Goal: Task Accomplishment & Management: Manage account settings

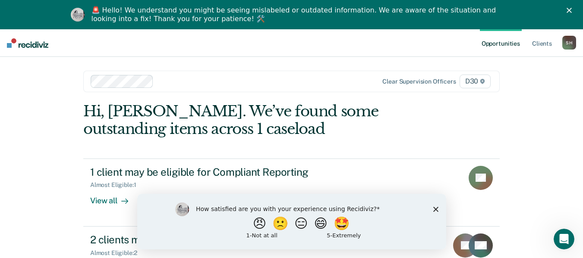
scroll to position [36, 0]
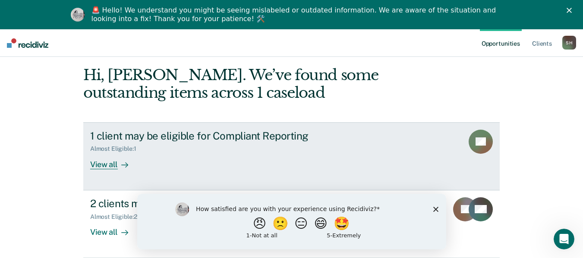
click at [315, 135] on div "1 client may be eligible for Compliant Reporting" at bounding box center [241, 136] width 303 height 13
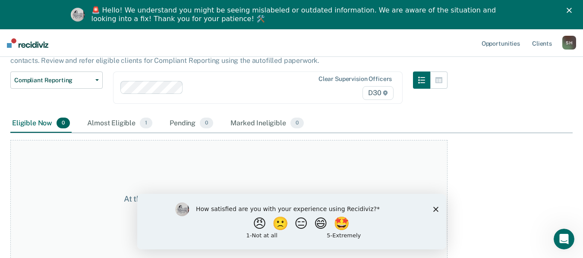
scroll to position [66, 0]
click at [115, 121] on div "Almost Eligible 1" at bounding box center [119, 123] width 69 height 19
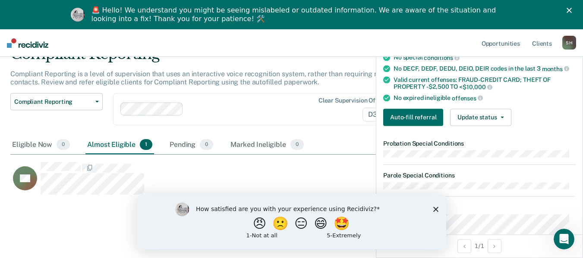
scroll to position [140, 0]
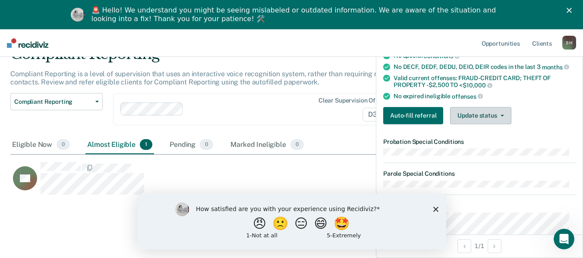
click at [485, 111] on button "Update status" at bounding box center [480, 115] width 61 height 17
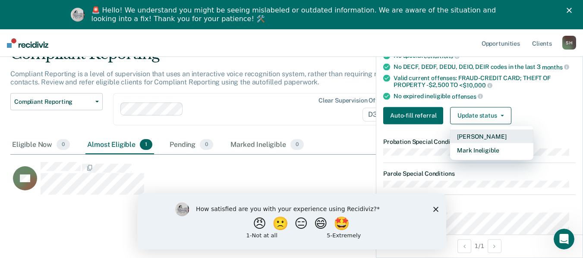
click at [495, 136] on button "[PERSON_NAME]" at bounding box center [491, 136] width 83 height 14
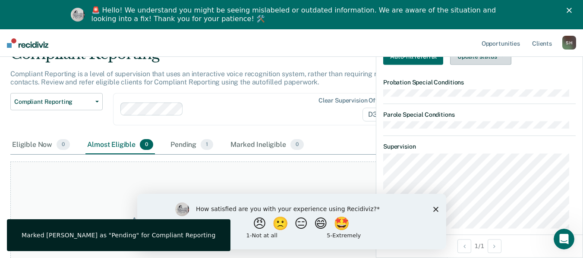
scroll to position [242, 0]
click at [317, 226] on button "😄" at bounding box center [321, 223] width 20 height 17
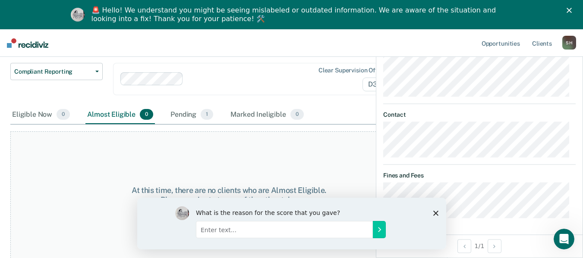
scroll to position [74, 0]
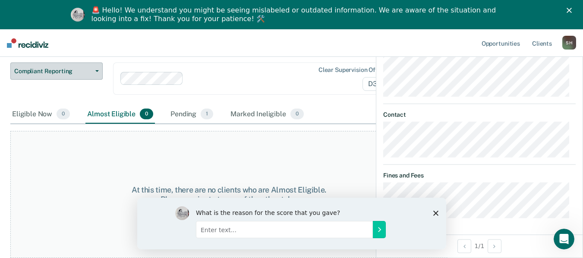
click at [54, 68] on span "Compliant Reporting" at bounding box center [53, 71] width 78 height 7
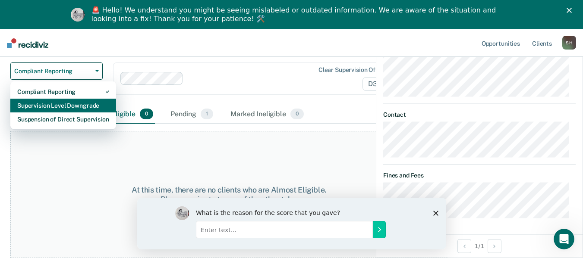
click at [51, 103] on div "Supervision Level Downgrade" at bounding box center [63, 106] width 92 height 14
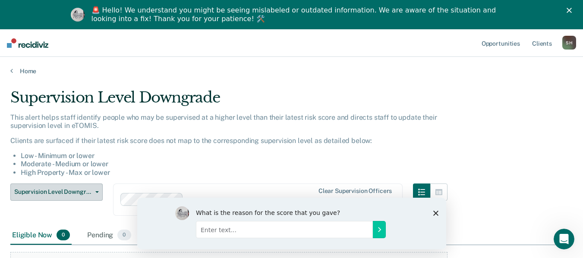
click at [39, 188] on button "Supervision Level Downgrade" at bounding box center [56, 192] width 92 height 17
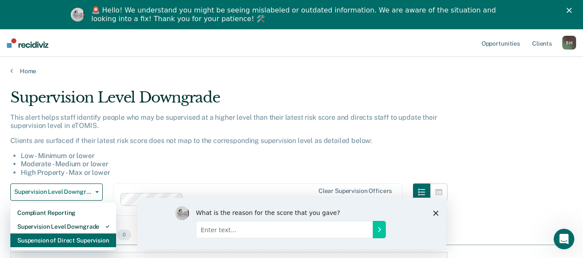
click at [42, 242] on div "Suspension of Direct Supervision" at bounding box center [63, 241] width 92 height 14
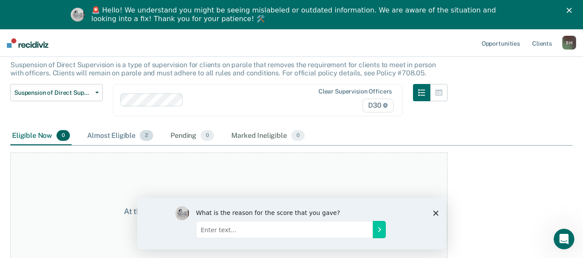
click at [111, 137] on div "Almost Eligible 2" at bounding box center [119, 136] width 69 height 19
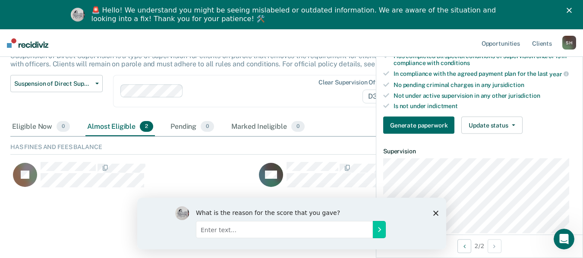
scroll to position [244, 0]
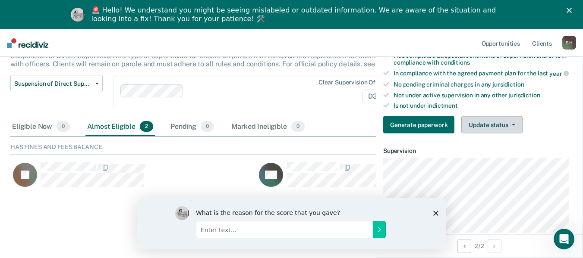
click at [500, 123] on button "Update status" at bounding box center [491, 124] width 61 height 17
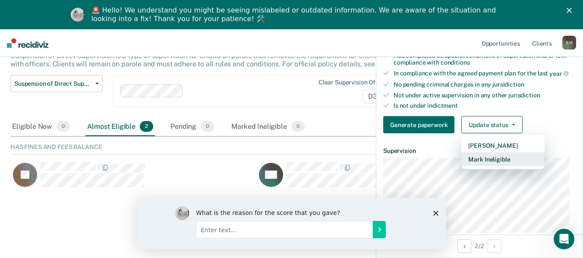
click at [494, 157] on button "Mark Ineligible" at bounding box center [502, 160] width 83 height 14
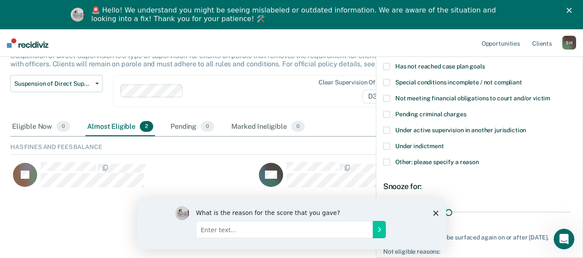
scroll to position [68, 0]
click at [442, 159] on span "Other: please specify a reason" at bounding box center [437, 161] width 84 height 7
click at [479, 159] on input "Other: please specify a reason" at bounding box center [479, 159] width 0 height 0
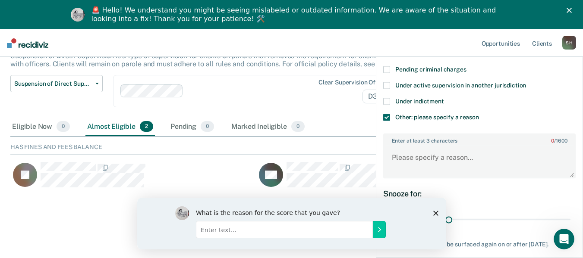
scroll to position [125, 0]
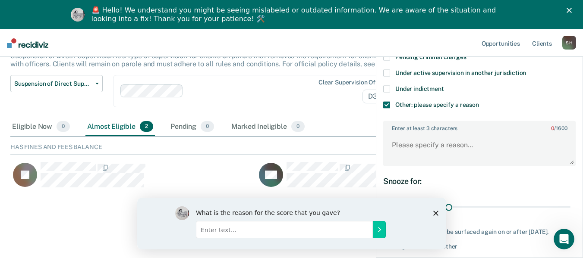
click at [302, 229] on input "Enter text..." at bounding box center [283, 229] width 177 height 17
type input "once someone is marked ineligible, there should be an option to pop back up on …"
click at [375, 238] on div "What is the reason for the score that you gave? once someone is marked ineligib…" at bounding box center [301, 223] width 212 height 34
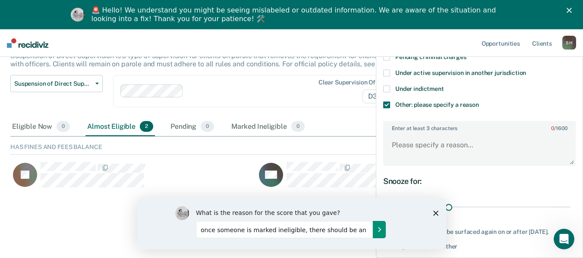
click at [374, 228] on button "Submit your response" at bounding box center [378, 229] width 13 height 17
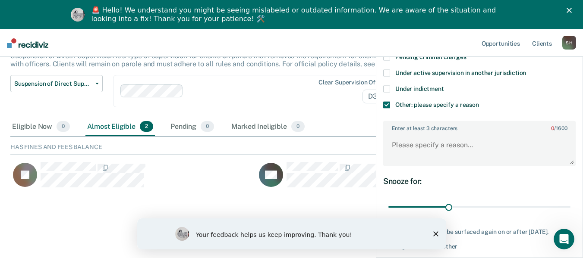
click at [434, 233] on polygon "Close survey" at bounding box center [435, 234] width 5 height 5
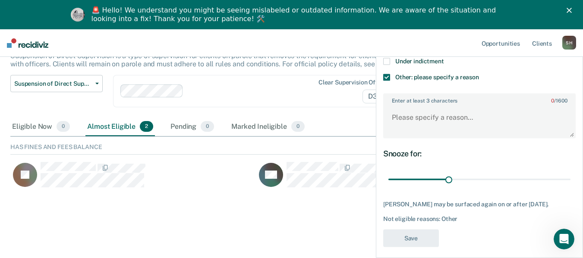
scroll to position [153, 0]
click at [426, 119] on textarea "Enter at least 3 characters 0 / 1600" at bounding box center [479, 121] width 191 height 32
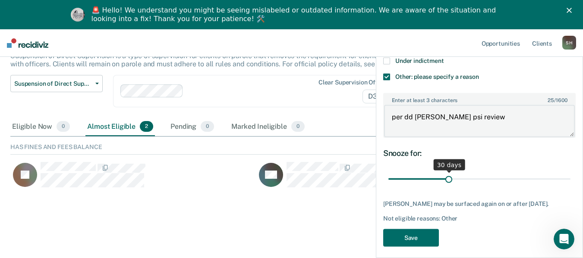
type textarea "per dd [PERSON_NAME] psi review"
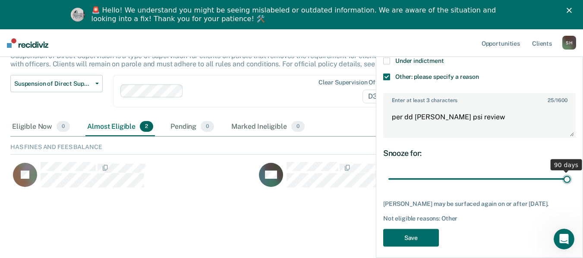
type input "90"
click at [559, 177] on input "range" at bounding box center [479, 179] width 182 height 15
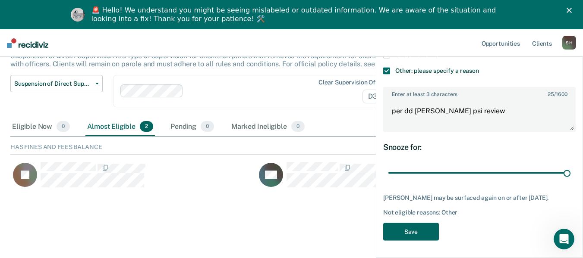
click at [418, 231] on button "Save" at bounding box center [411, 232] width 56 height 18
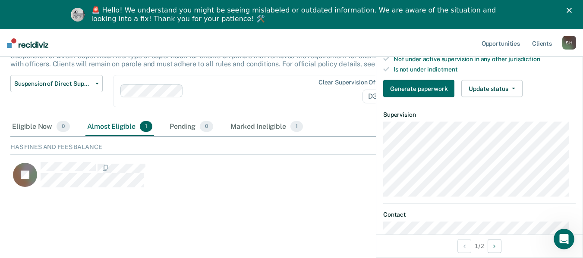
scroll to position [281, 0]
click at [495, 85] on button "Update status" at bounding box center [491, 88] width 61 height 17
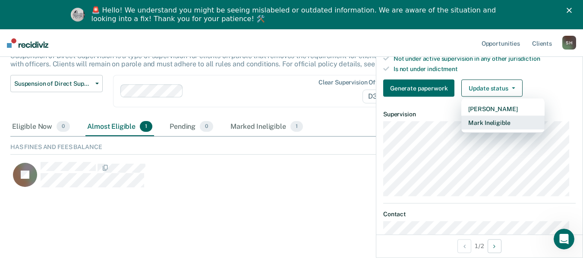
click at [489, 121] on button "Mark Ineligible" at bounding box center [502, 123] width 83 height 14
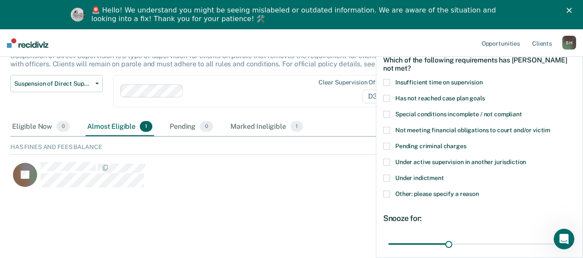
scroll to position [35, 0]
click at [446, 196] on span "Other: please specify a reason" at bounding box center [437, 194] width 84 height 7
click at [479, 191] on input "Other: please specify a reason" at bounding box center [479, 191] width 0 height 0
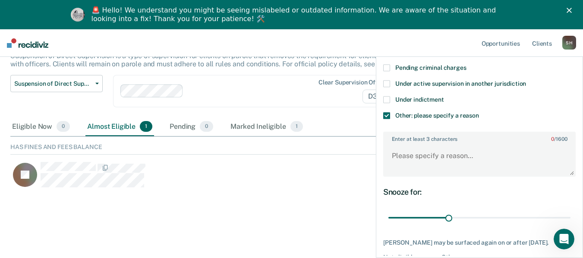
scroll to position [116, 0]
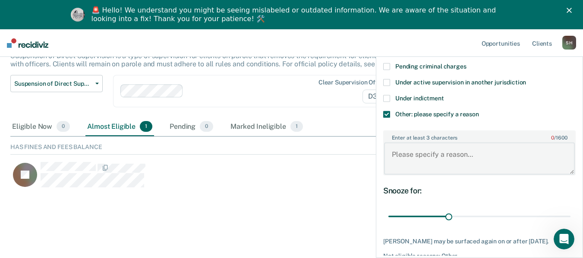
click at [423, 160] on textarea "Enter at least 3 characters 0 / 1600" at bounding box center [479, 159] width 191 height 32
type textarea "not paying on fees"
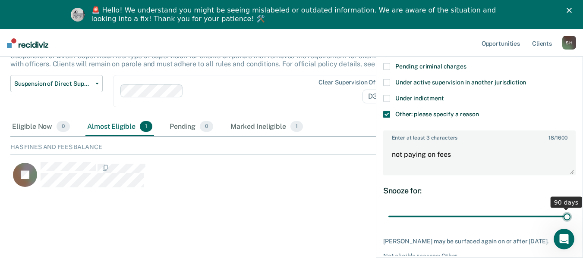
type input "90"
click at [562, 216] on input "range" at bounding box center [479, 216] width 182 height 15
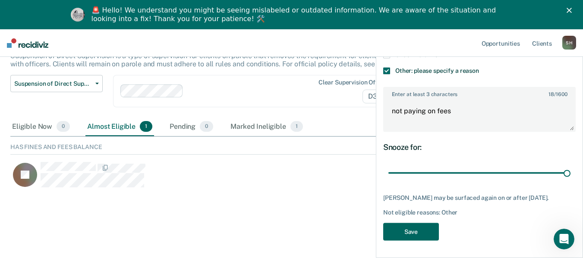
click at [418, 232] on button "Save" at bounding box center [411, 232] width 56 height 18
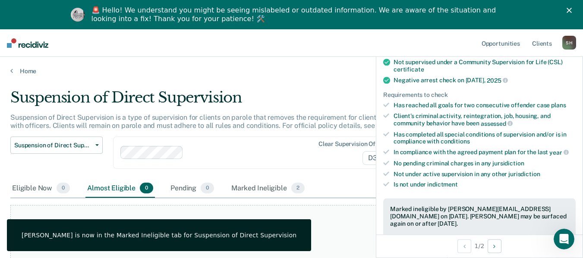
scroll to position [0, 0]
